Goal: Transaction & Acquisition: Purchase product/service

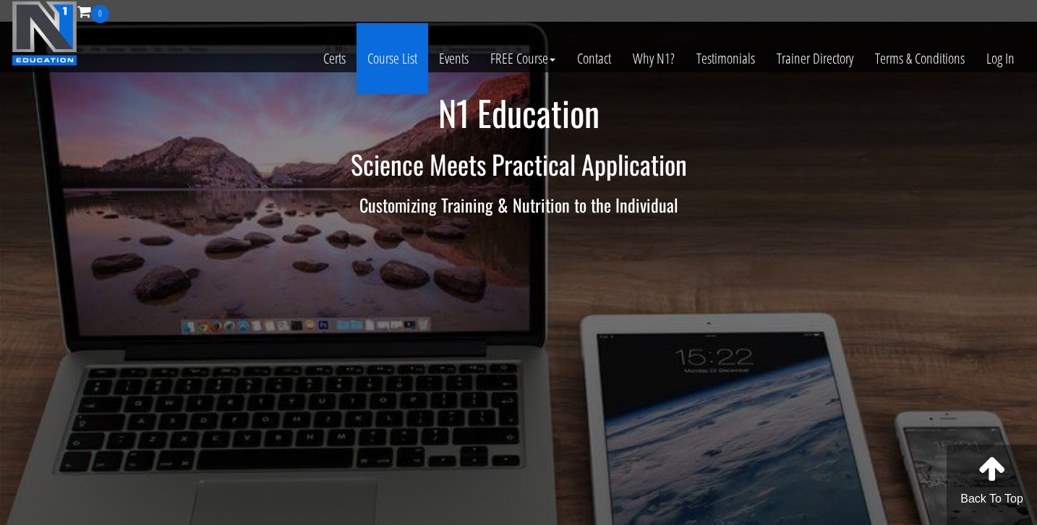
click at [386, 55] on link "Course List" at bounding box center [393, 58] width 72 height 71
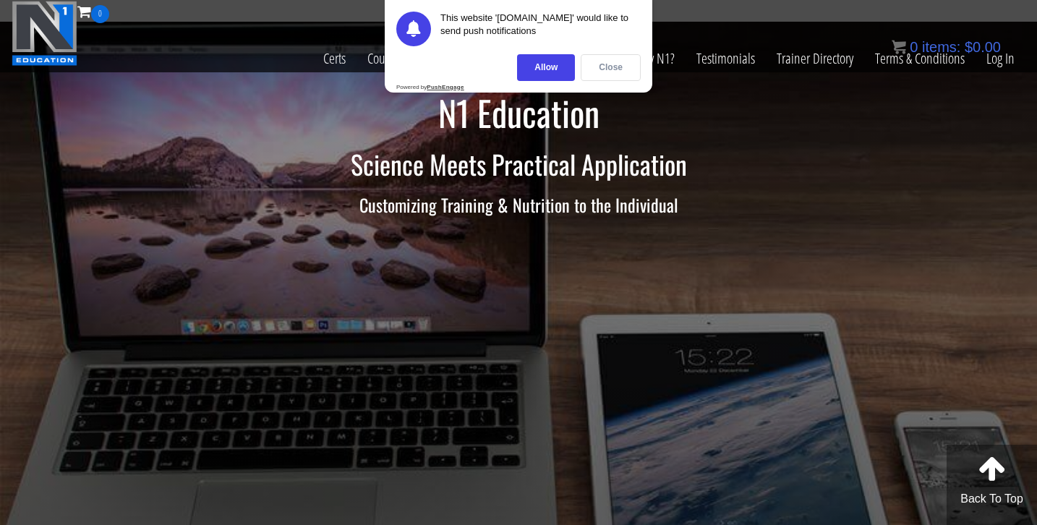
click at [613, 63] on div "Close" at bounding box center [611, 67] width 60 height 27
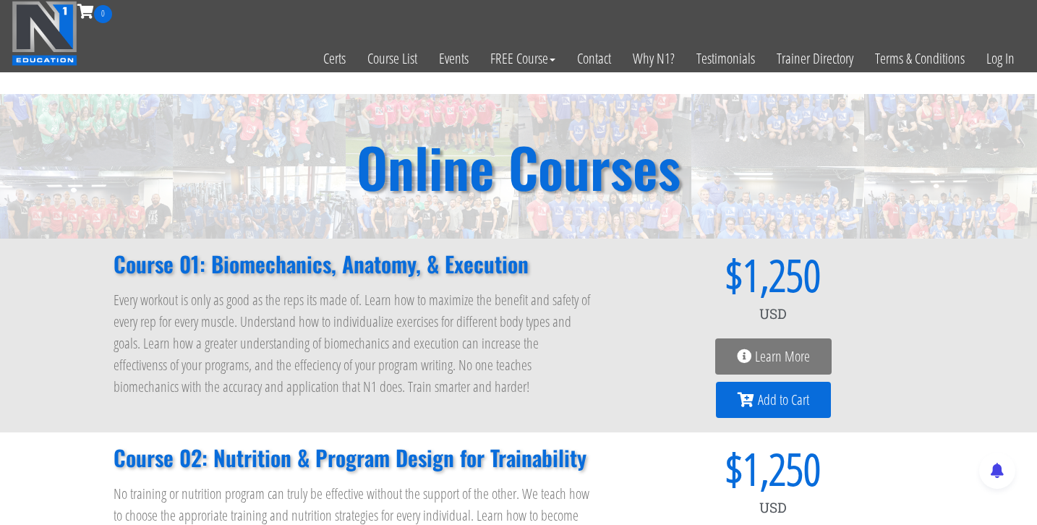
click at [766, 401] on span "Add to Cart" at bounding box center [783, 400] width 51 height 14
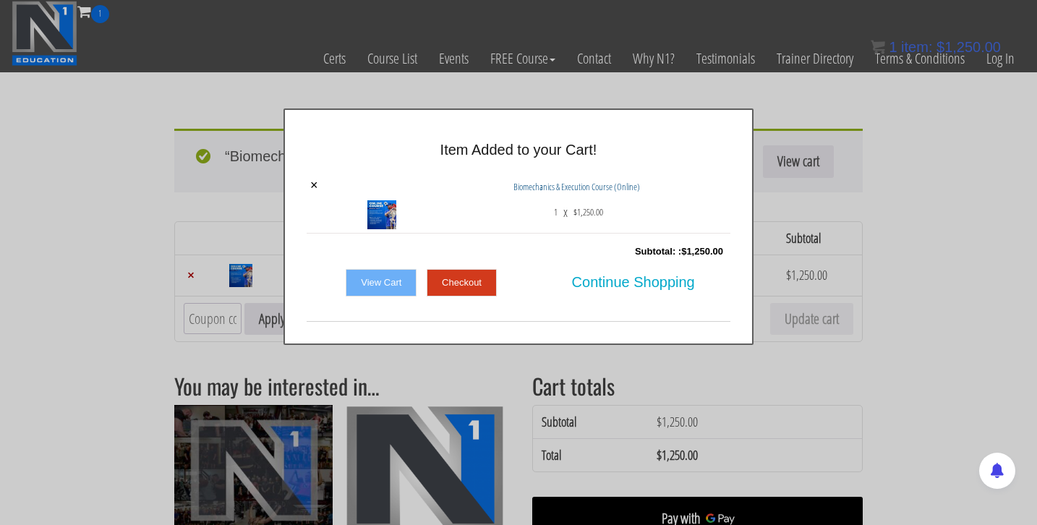
click at [380, 286] on link "View Cart" at bounding box center [381, 282] width 71 height 27
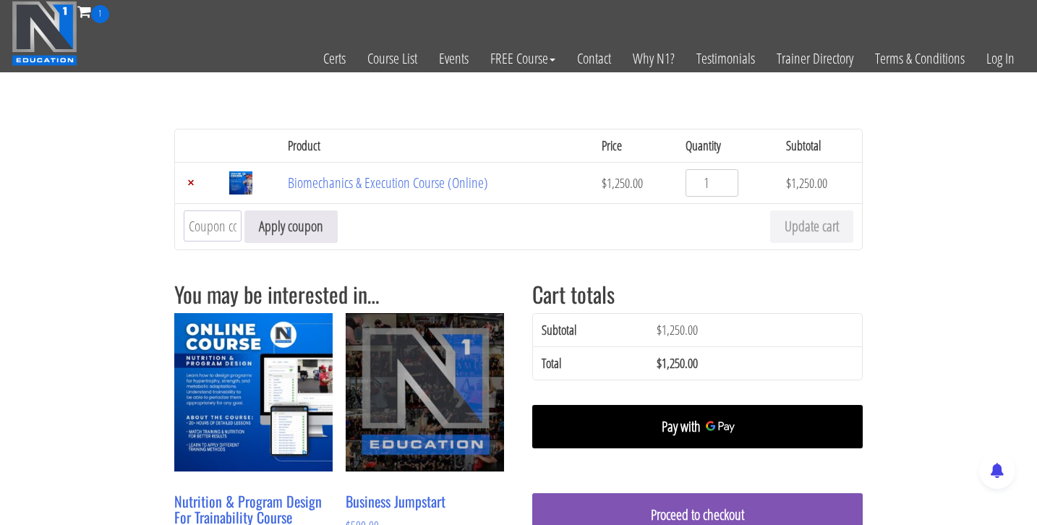
click at [192, 234] on input "Coupon:" at bounding box center [213, 225] width 58 height 31
type input "nwstudent"
click at [244, 210] on button "Apply coupon" at bounding box center [290, 226] width 93 height 33
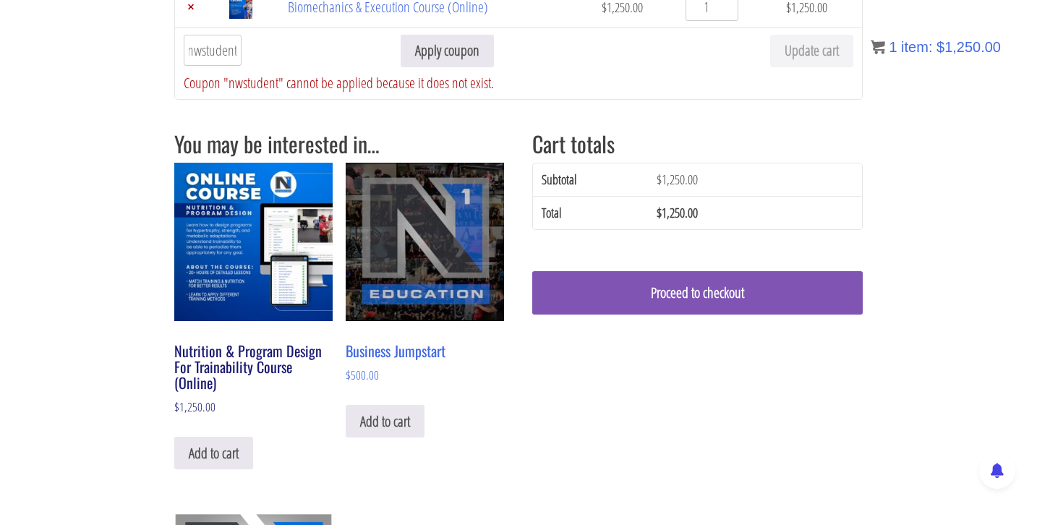
scroll to position [104, 0]
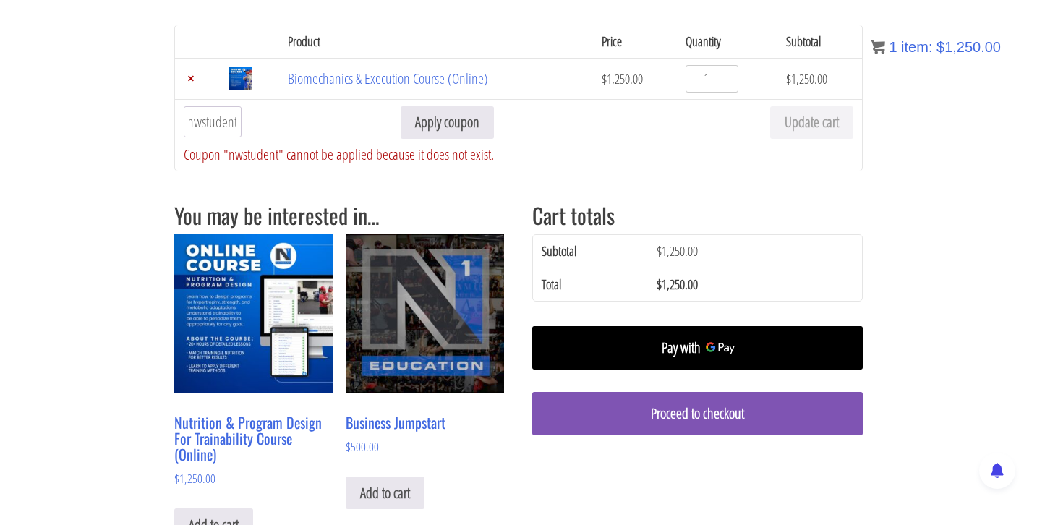
click at [195, 122] on input "nwstudent" at bounding box center [213, 121] width 58 height 31
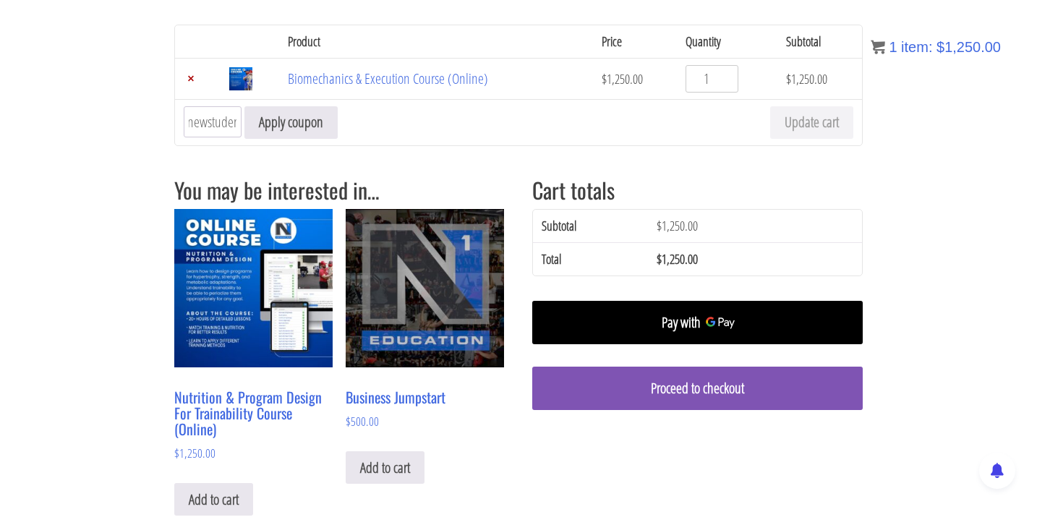
type input "newstudent"
click at [244, 106] on button "Apply coupon" at bounding box center [290, 122] width 93 height 33
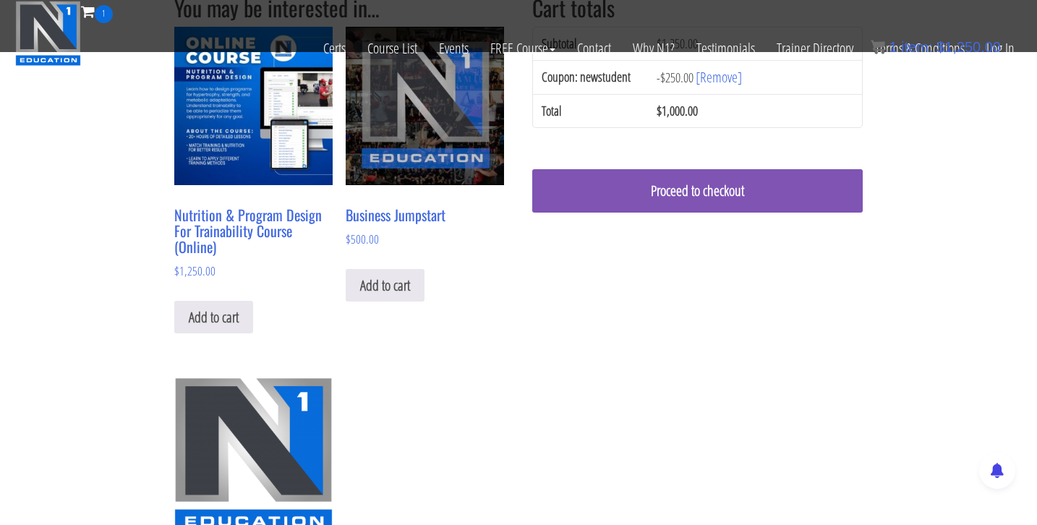
scroll to position [254, 0]
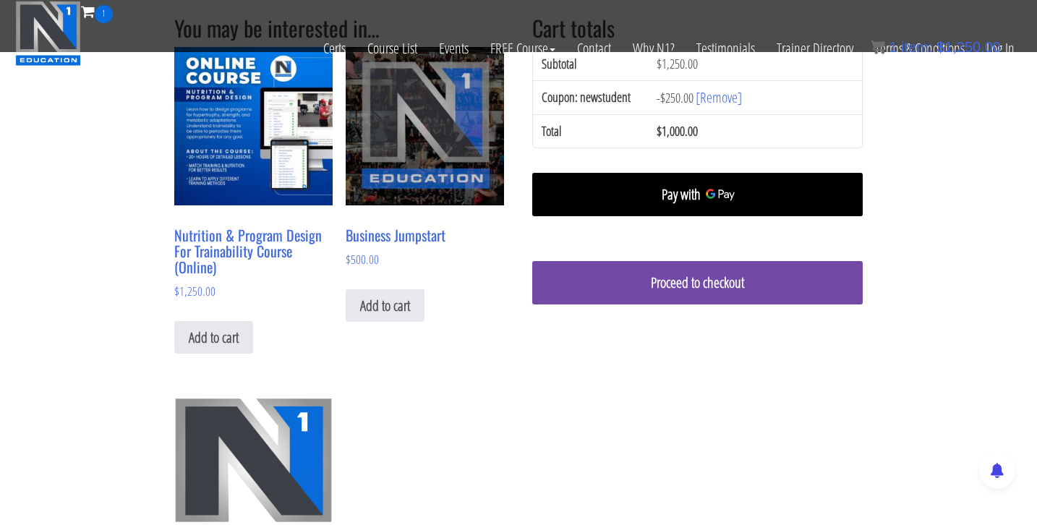
click at [694, 295] on link "Proceed to checkout" at bounding box center [697, 282] width 331 height 43
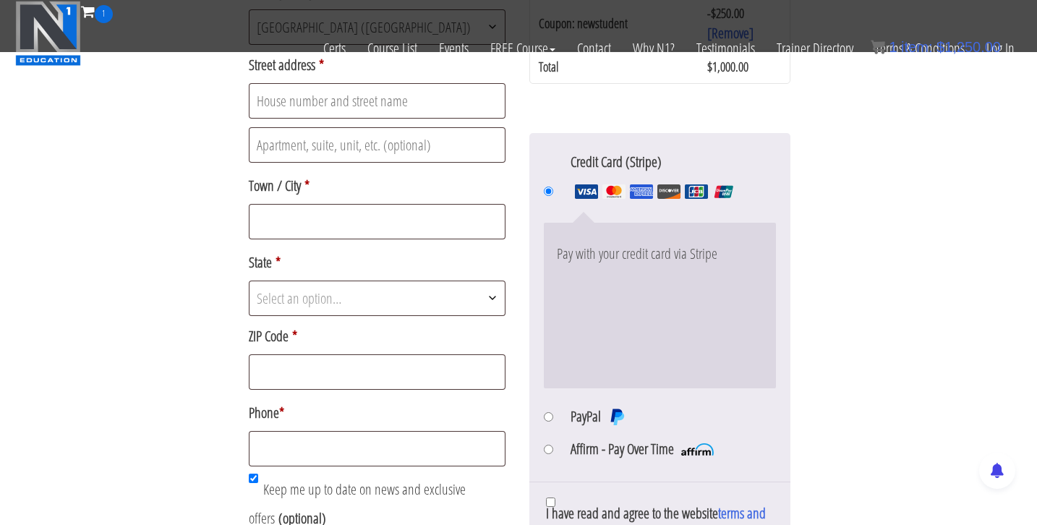
scroll to position [652, 0]
